Goal: Information Seeking & Learning: Find specific fact

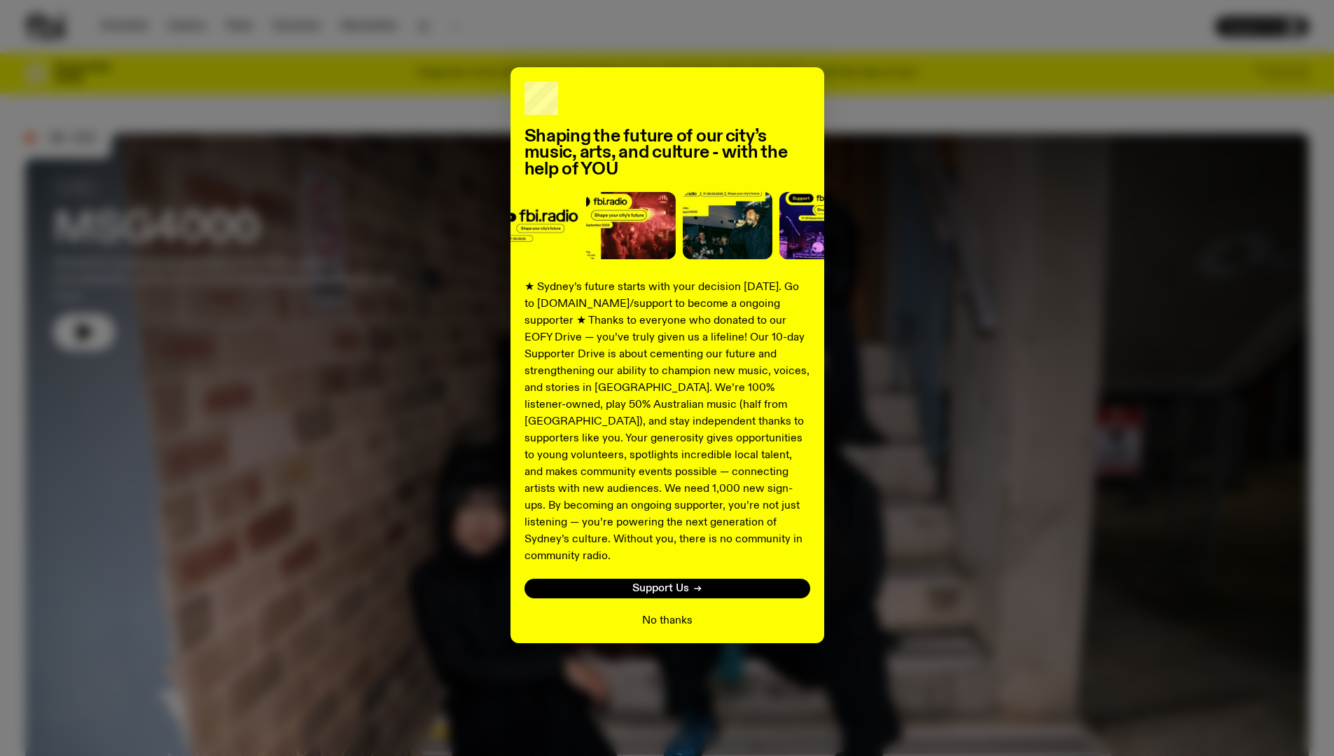
click at [674, 612] on button "No thanks" at bounding box center [667, 620] width 50 height 17
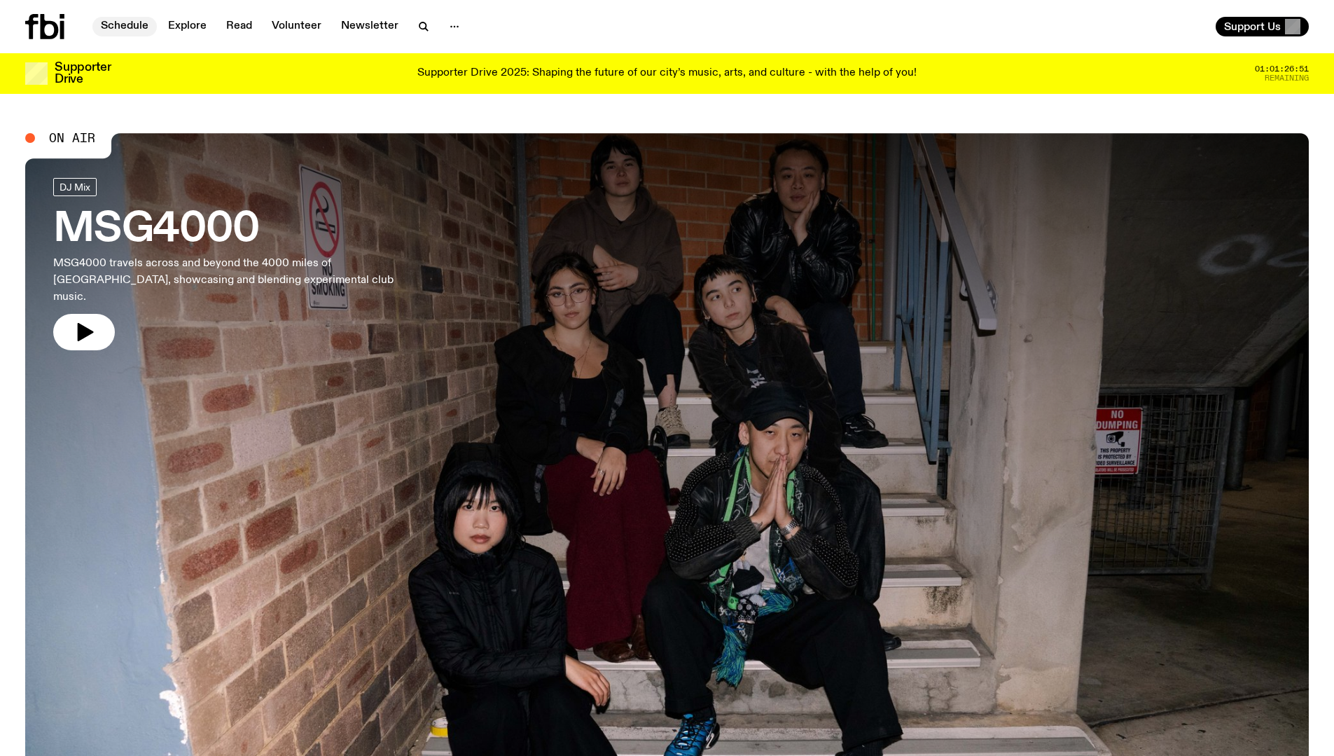
click at [127, 32] on link "Schedule" at bounding box center [124, 27] width 64 height 20
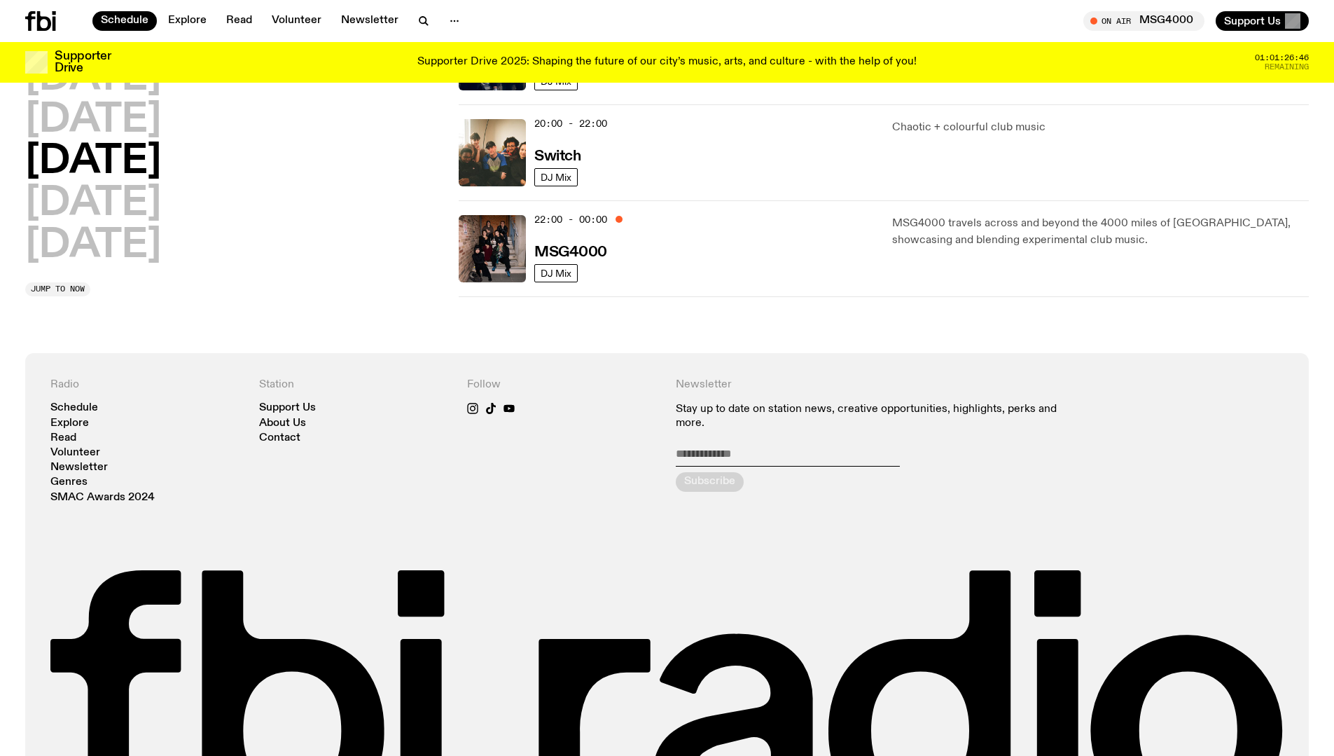
scroll to position [502, 0]
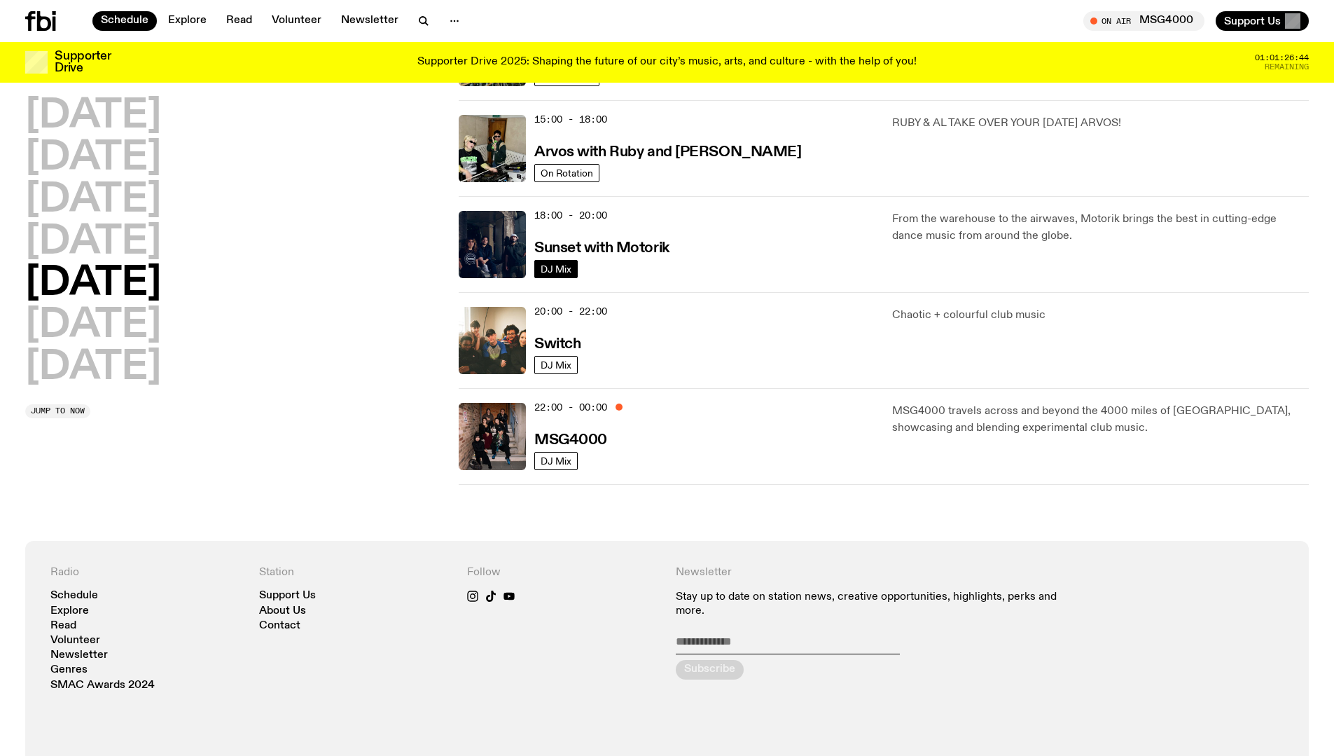
click at [559, 268] on span "DJ Mix" at bounding box center [556, 268] width 31 height 11
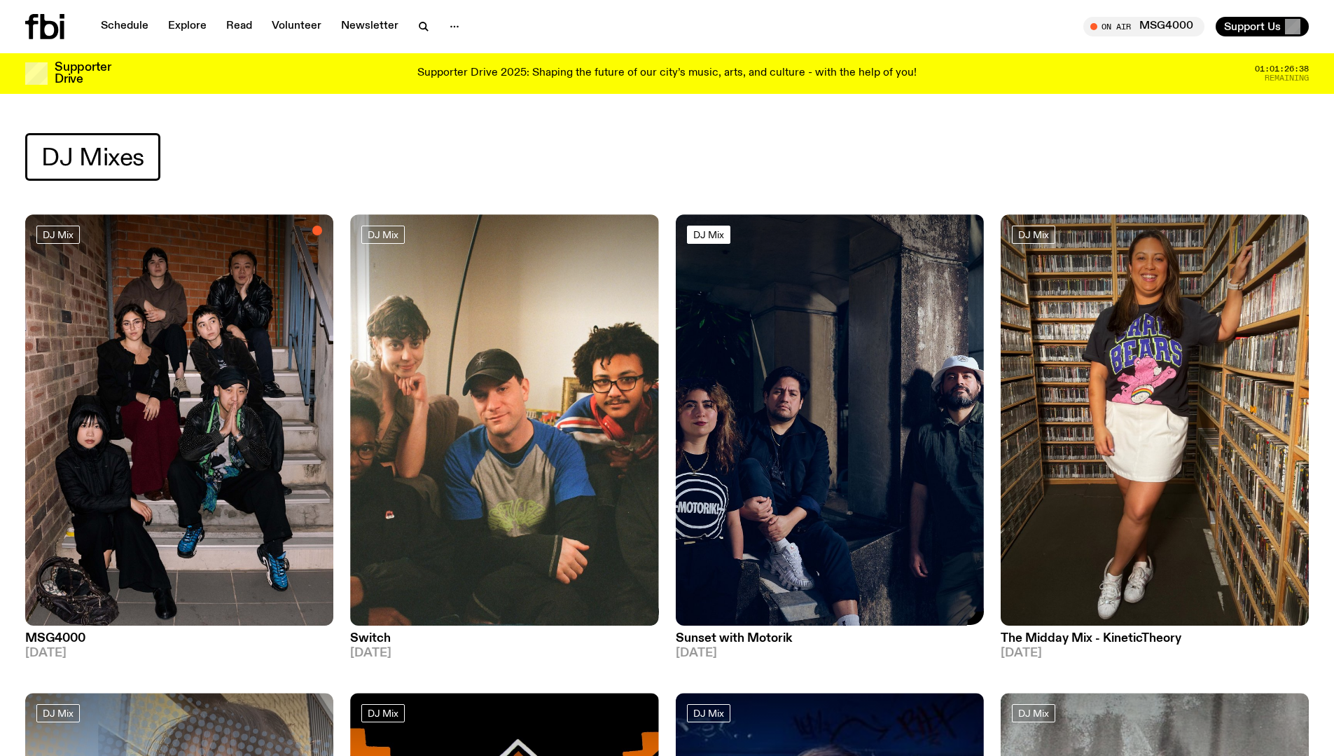
click at [703, 236] on span "DJ Mix" at bounding box center [709, 234] width 31 height 11
click at [834, 334] on img at bounding box center [830, 419] width 308 height 411
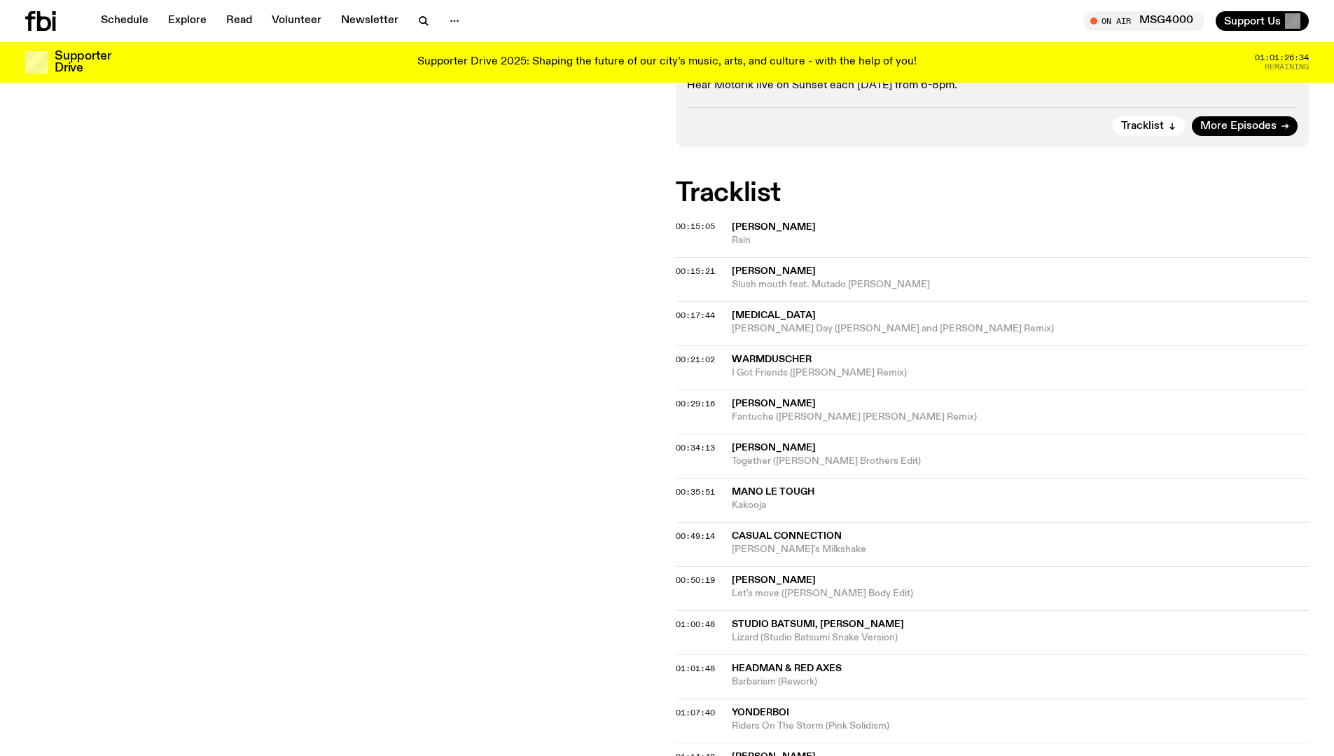
scroll to position [830, 0]
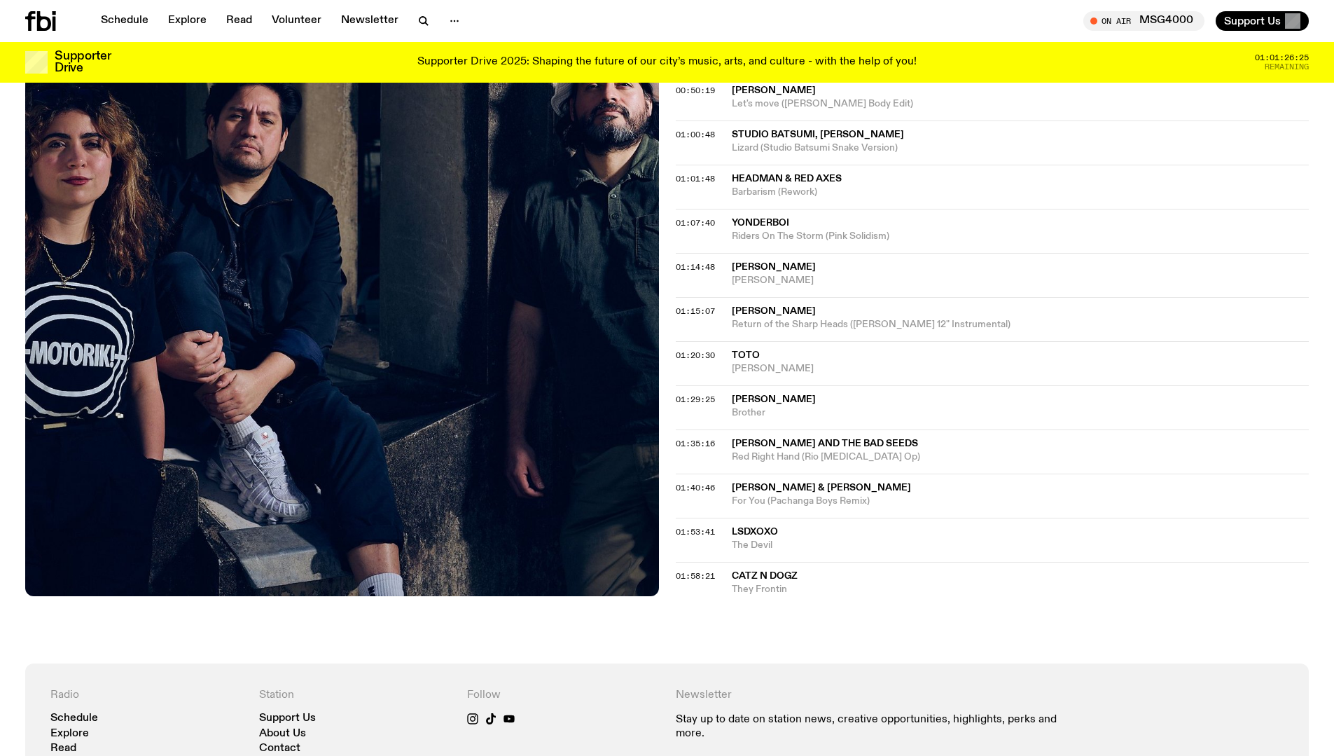
click at [867, 442] on span "[PERSON_NAME] and the Bad Seeds" at bounding box center [825, 444] width 186 height 10
drag, startPoint x: 895, startPoint y: 459, endPoint x: 731, endPoint y: 455, distance: 164.0
click at [732, 455] on span "Red Right Hand (Rio [MEDICAL_DATA] Op)" at bounding box center [1021, 456] width 578 height 13
copy span "Red Right Hand (Rio [MEDICAL_DATA] Op)"
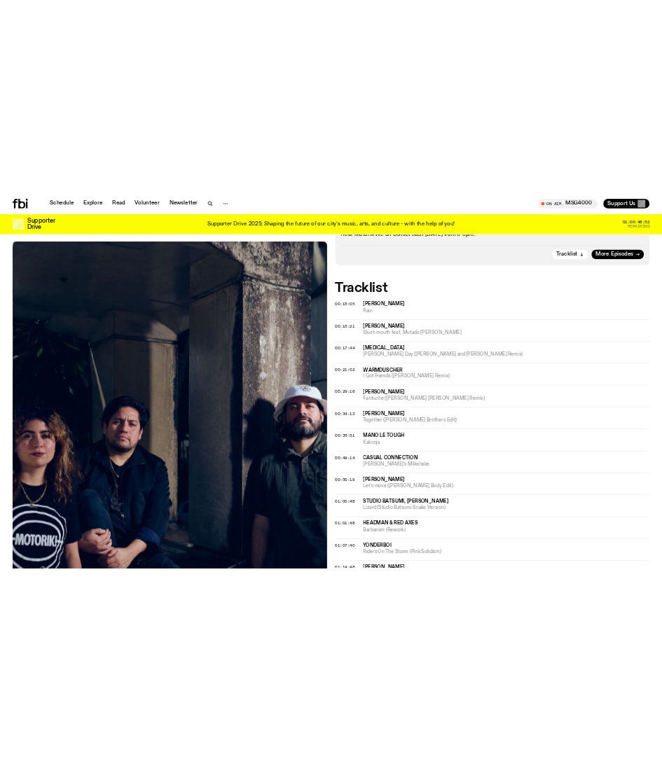
scroll to position [343, 0]
